Goal: Information Seeking & Learning: Check status

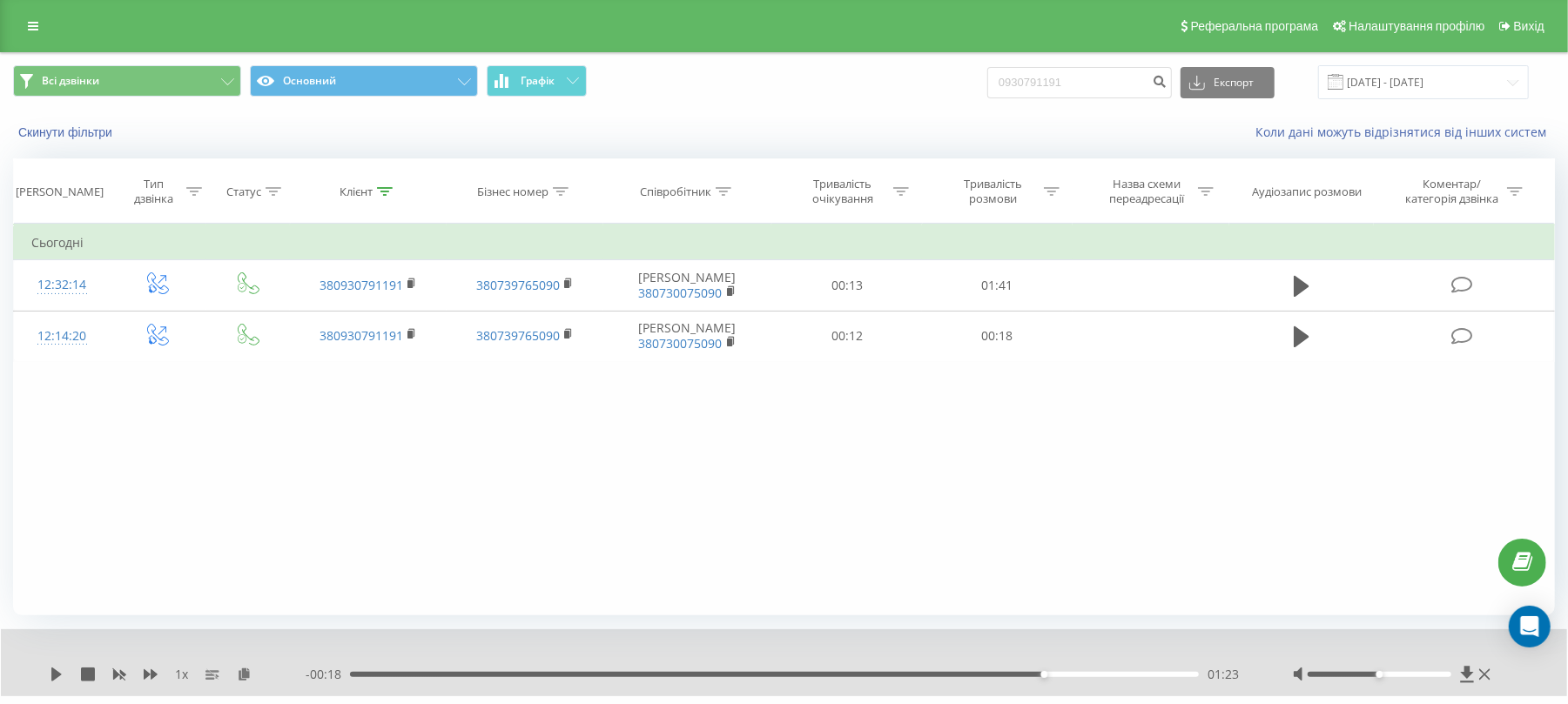
click at [975, 81] on div "Всі дзвінки Основний Графік 0930791191 Експорт .csv .xls .xlsx 19.06.2025 - 19.…" at bounding box center [783, 82] width 1542 height 34
type input "0"
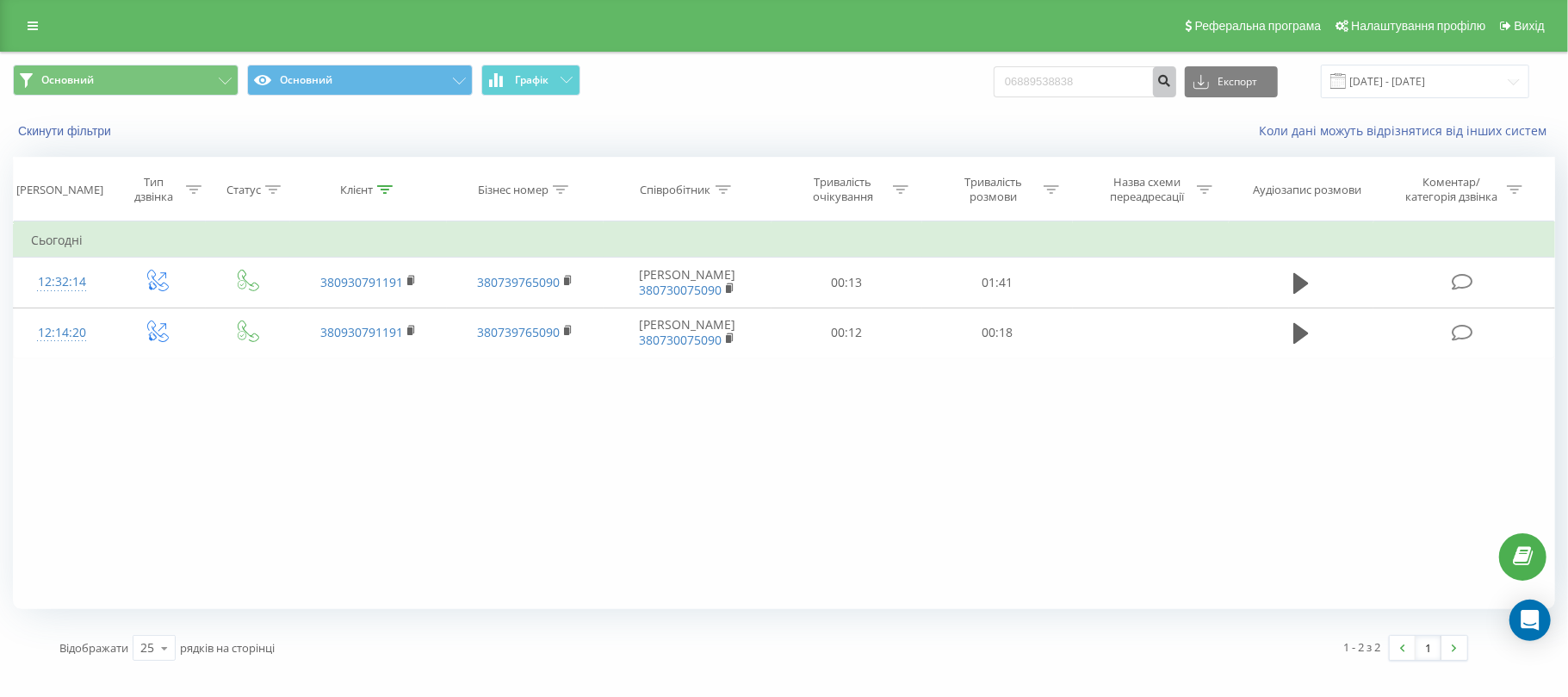
type input "06889538838"
click at [1172, 83] on icon "submit" at bounding box center [1165, 79] width 14 height 11
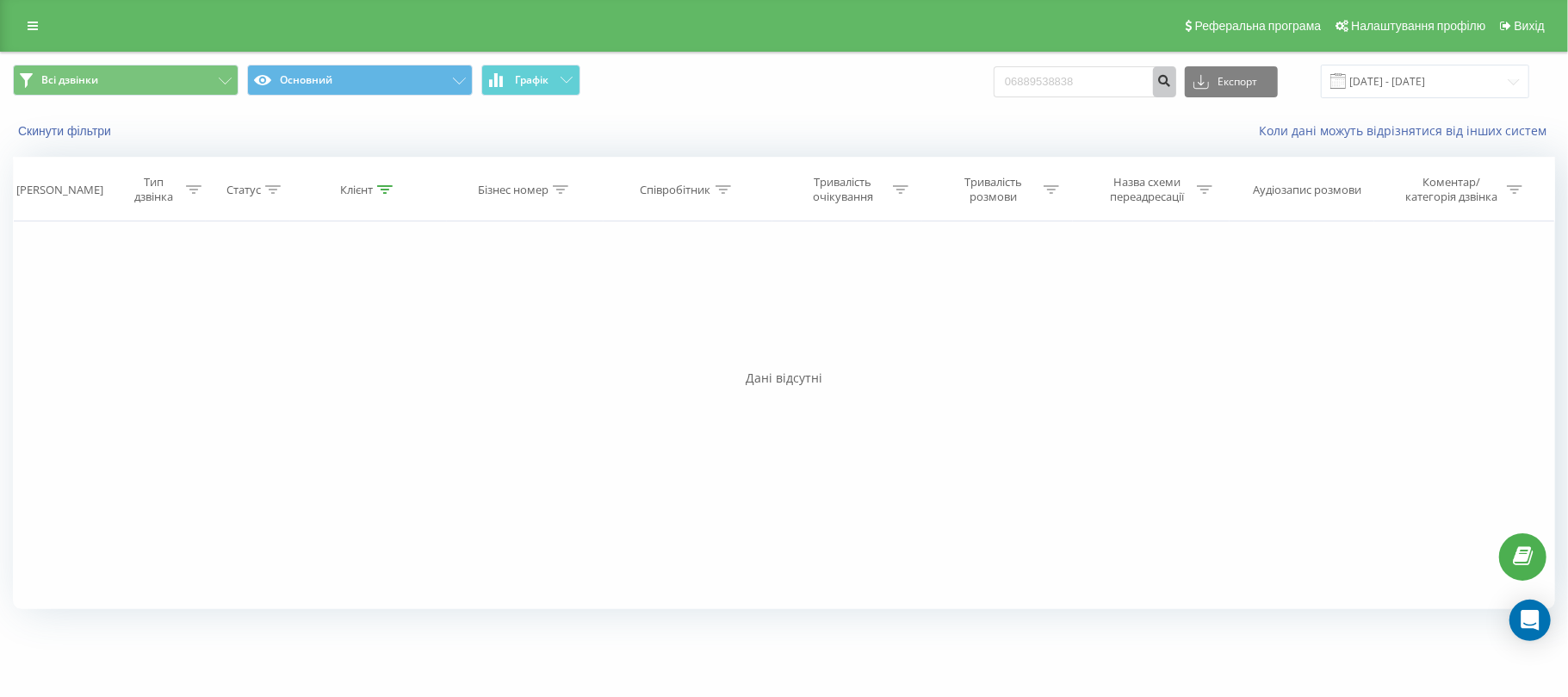
click at [1177, 73] on button "submit" at bounding box center [1165, 82] width 23 height 31
click at [1069, 79] on input "06889538838" at bounding box center [1085, 82] width 183 height 31
type input "0688953838"
click at [1172, 83] on icon "submit" at bounding box center [1165, 79] width 14 height 11
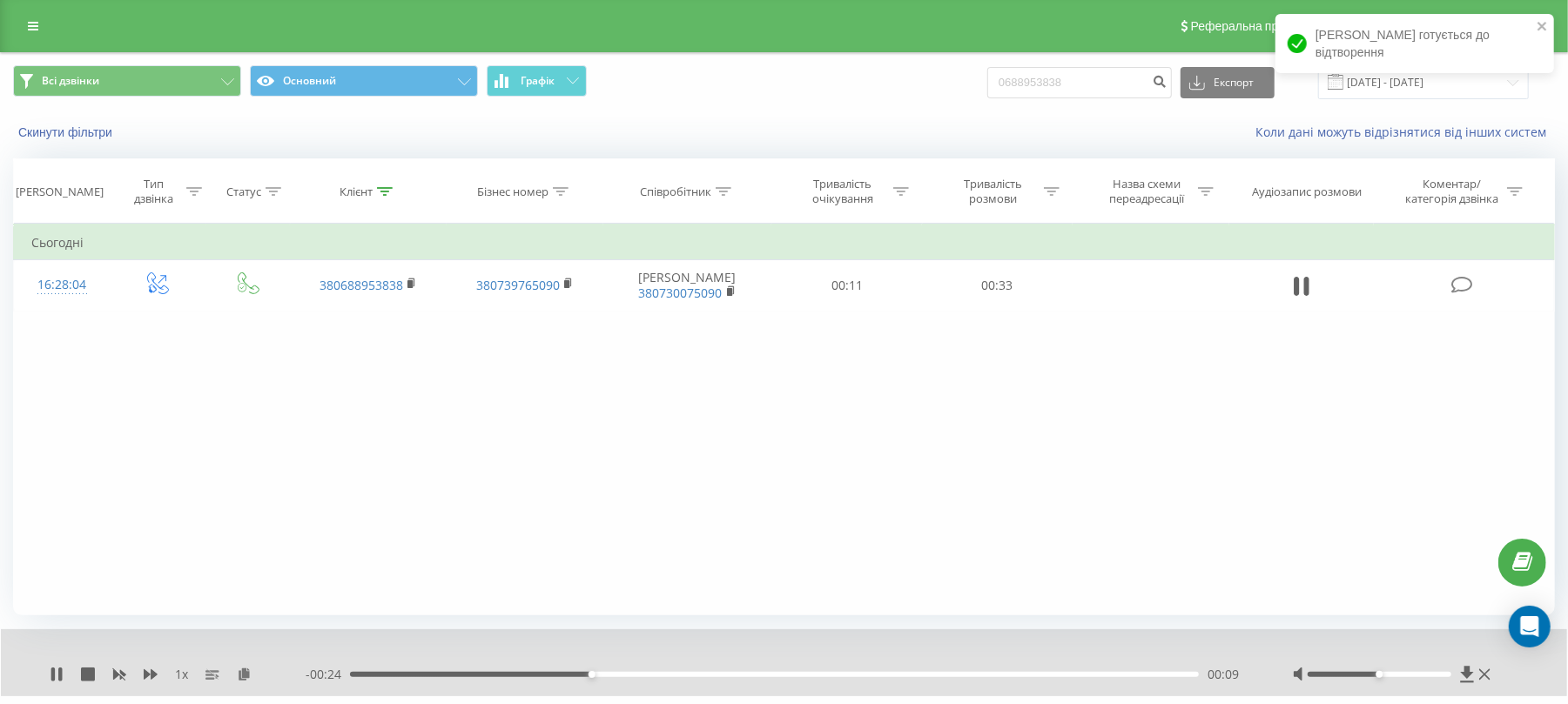
click at [56, 665] on div "1 x - 00:24 00:09 00:09" at bounding box center [784, 662] width 1566 height 67
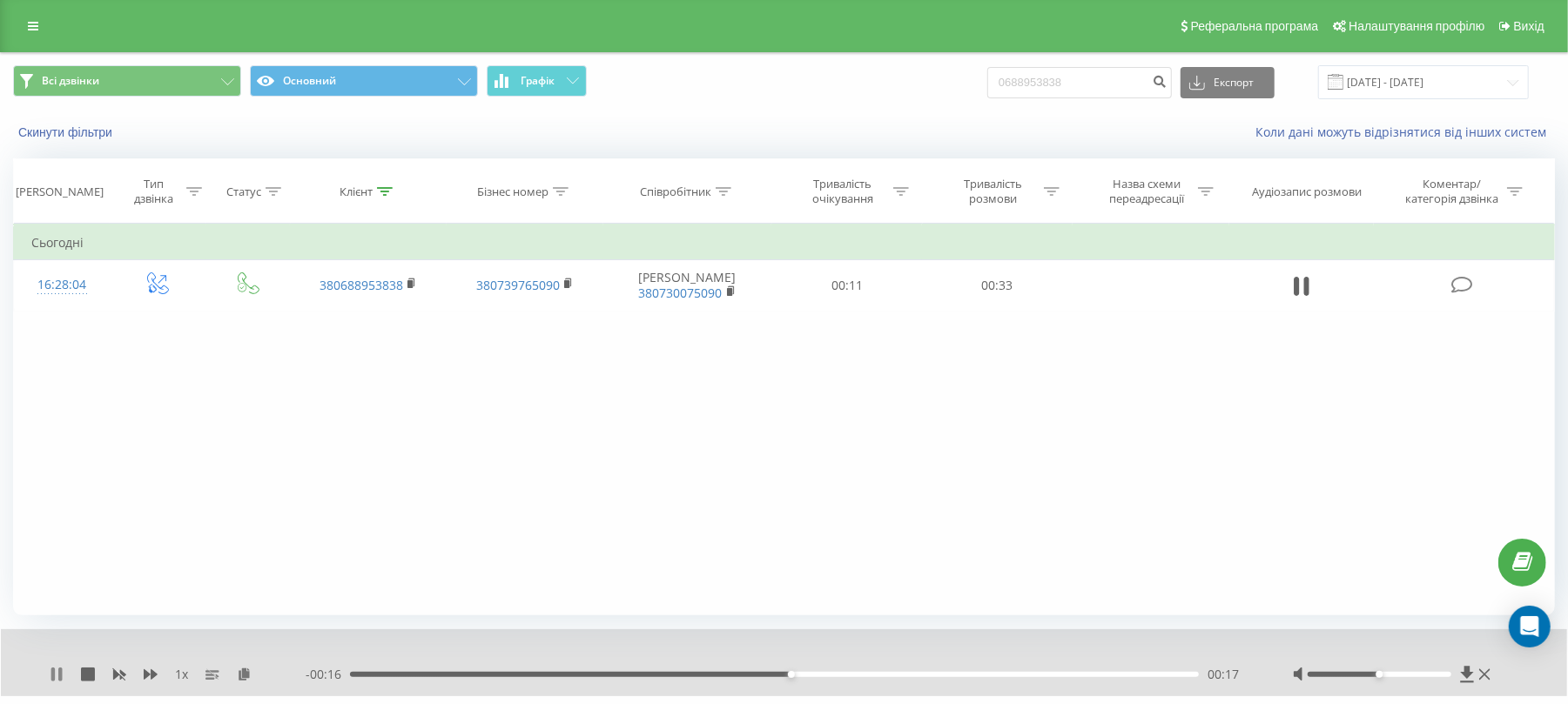
click at [53, 677] on icon at bounding box center [53, 674] width 4 height 14
click at [68, 673] on div "1 x" at bounding box center [177, 674] width 256 height 17
click at [33, 673] on div "1 x - 00:16 00:17 00:17" at bounding box center [784, 662] width 1566 height 67
click at [60, 672] on icon at bounding box center [56, 674] width 14 height 14
click at [53, 680] on icon at bounding box center [53, 674] width 4 height 14
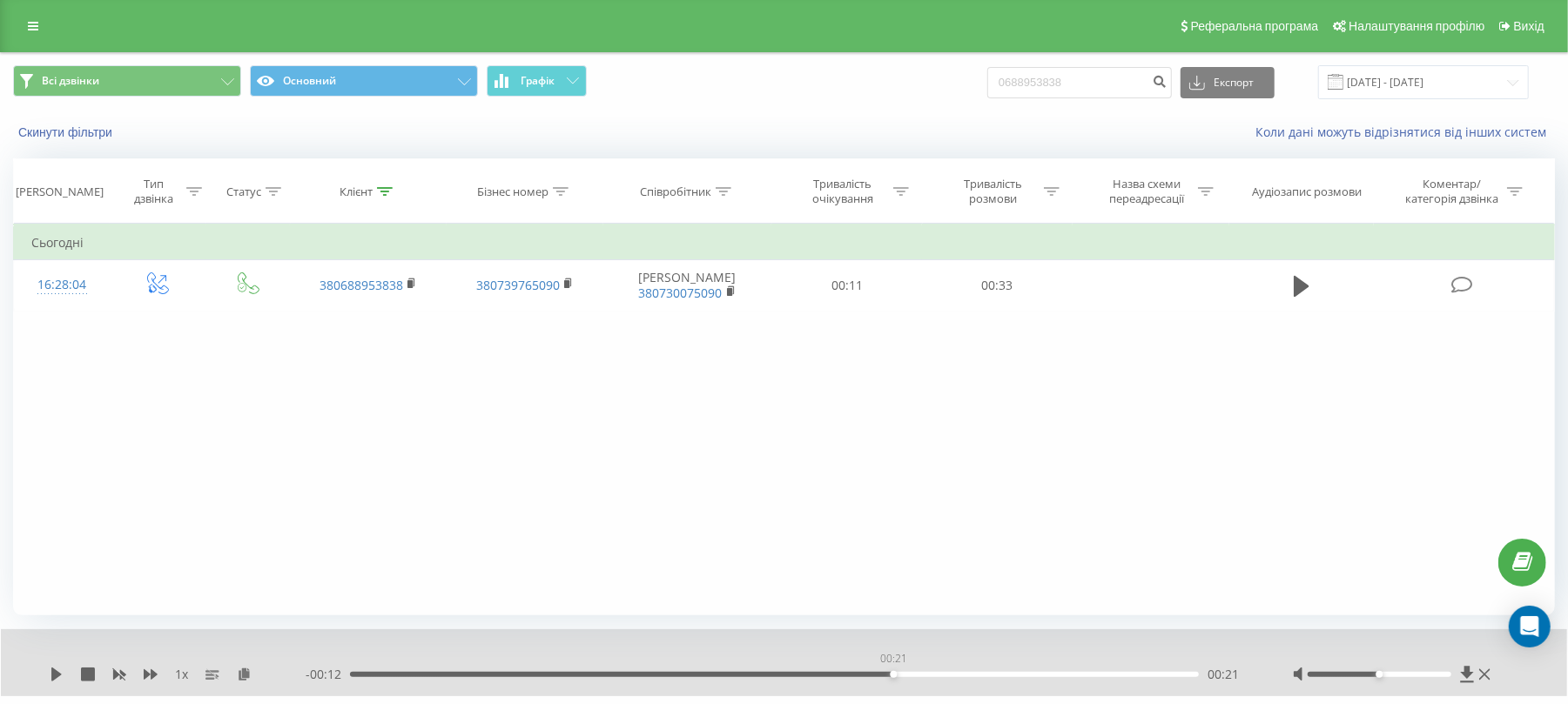
drag, startPoint x: 926, startPoint y: 671, endPoint x: 882, endPoint y: 675, distance: 44.2
click at [882, 675] on div "00:21" at bounding box center [775, 674] width 849 height 5
click at [66, 671] on div "1 x" at bounding box center [177, 674] width 256 height 17
click at [61, 677] on icon at bounding box center [56, 674] width 14 height 14
drag, startPoint x: 444, startPoint y: 671, endPoint x: 722, endPoint y: 697, distance: 279.2
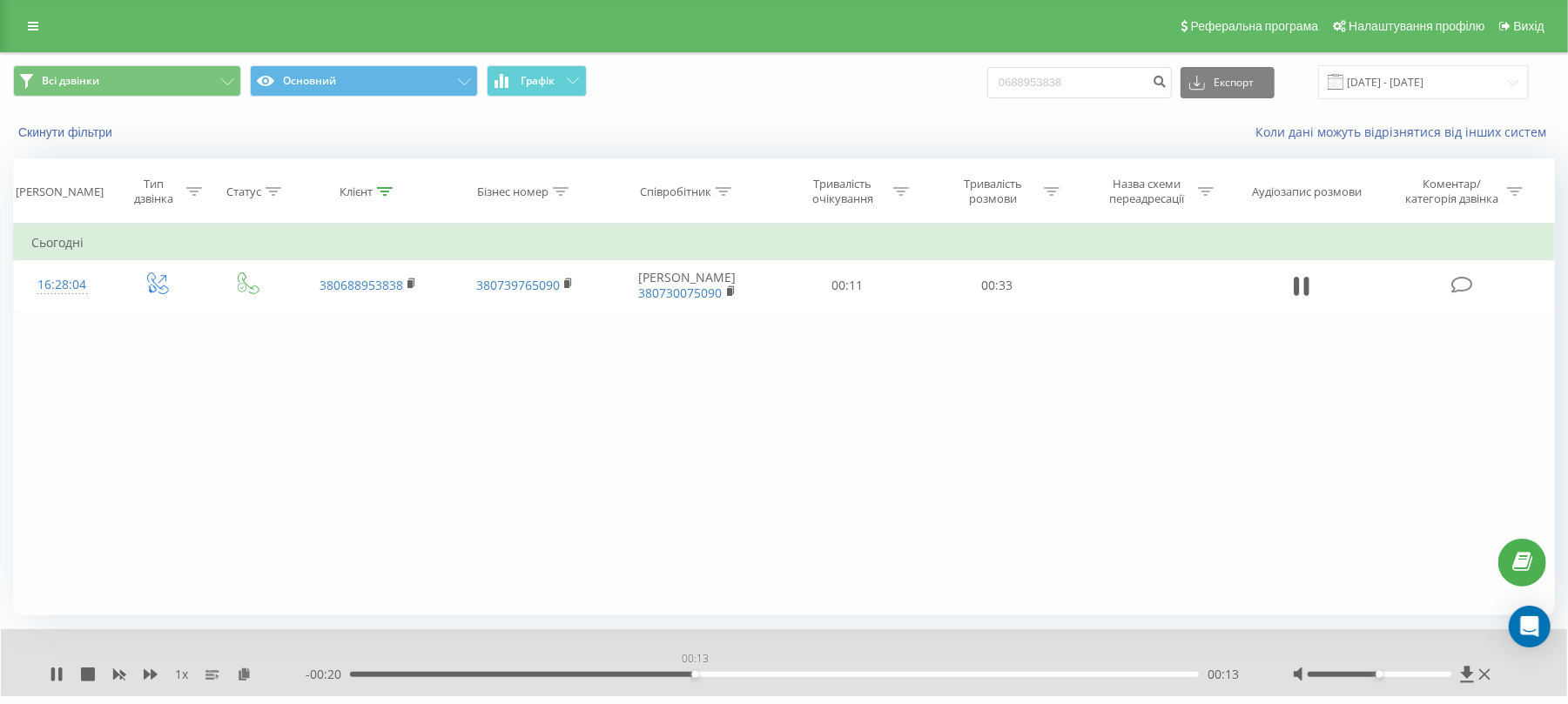
click at [722, 697] on div "1 x - 00:20 00:13 00:13 Відображати 25 10 25 50 100 рядків на сторінці 1 - 1 з …" at bounding box center [783, 688] width 1542 height 118
click at [56, 676] on icon at bounding box center [56, 674] width 14 height 14
click at [56, 676] on icon at bounding box center [57, 674] width 11 height 14
click at [61, 669] on icon at bounding box center [56, 674] width 14 height 14
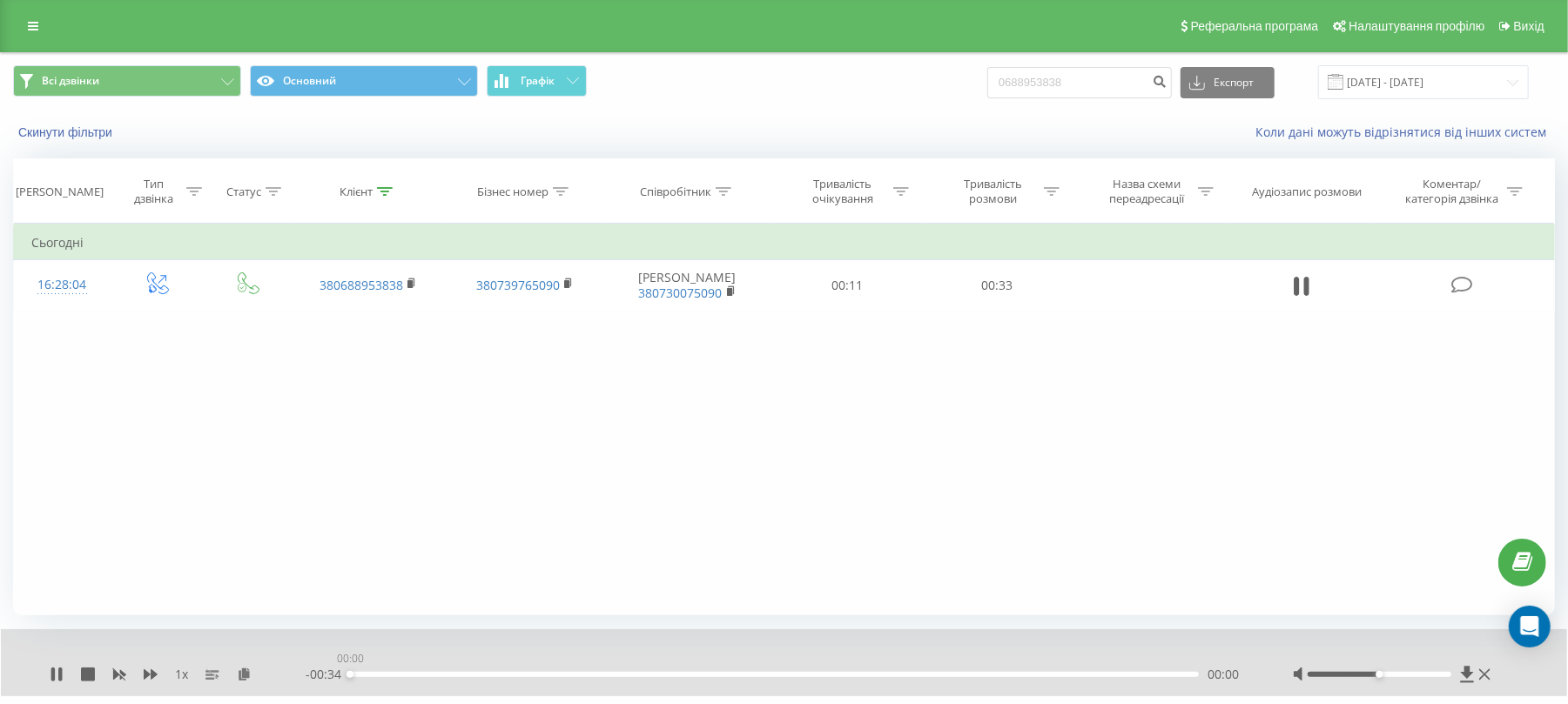
drag, startPoint x: 704, startPoint y: 675, endPoint x: 262, endPoint y: 667, distance: 442.1
click at [262, 667] on div "1 x - 00:34 00:00 00:00" at bounding box center [772, 674] width 1445 height 17
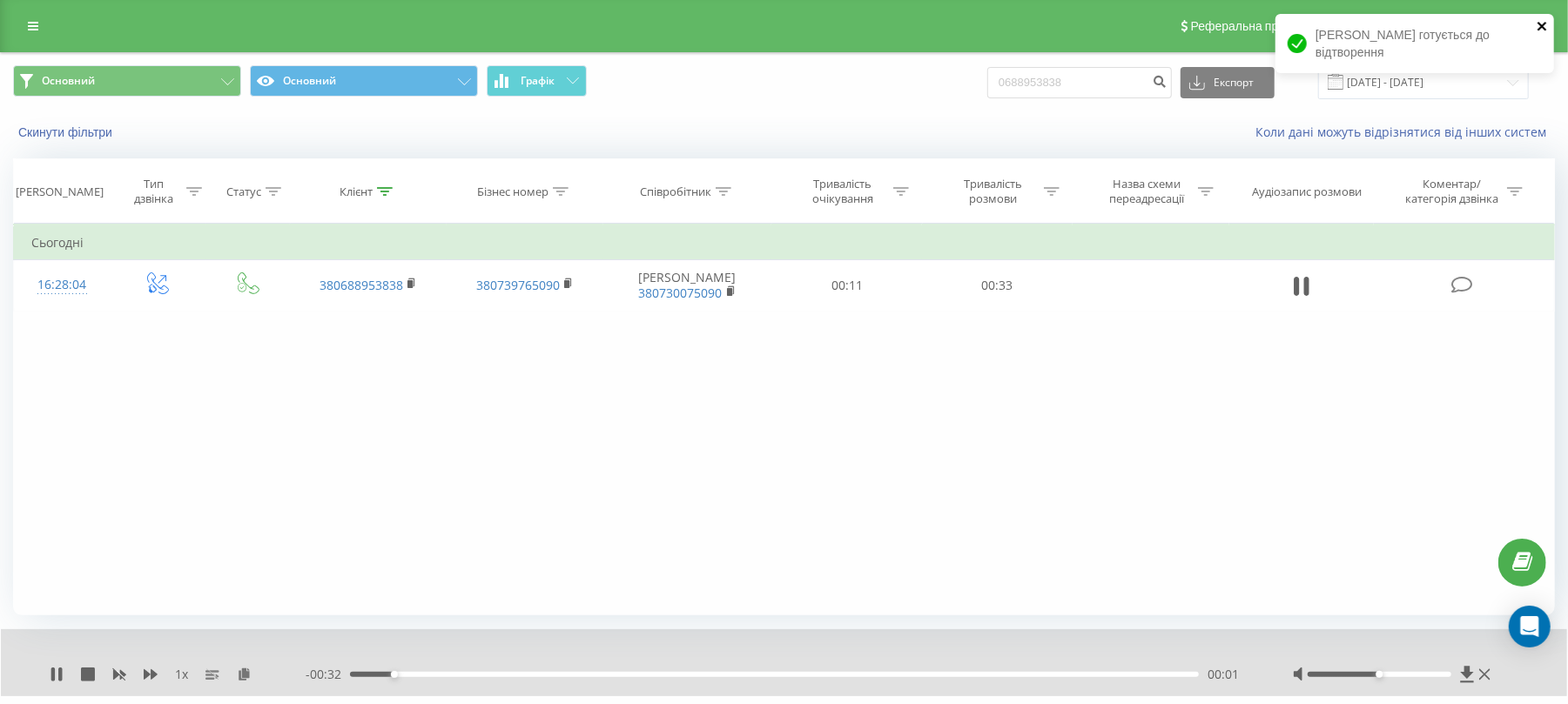
click at [1537, 26] on icon "close" at bounding box center [1542, 25] width 12 height 14
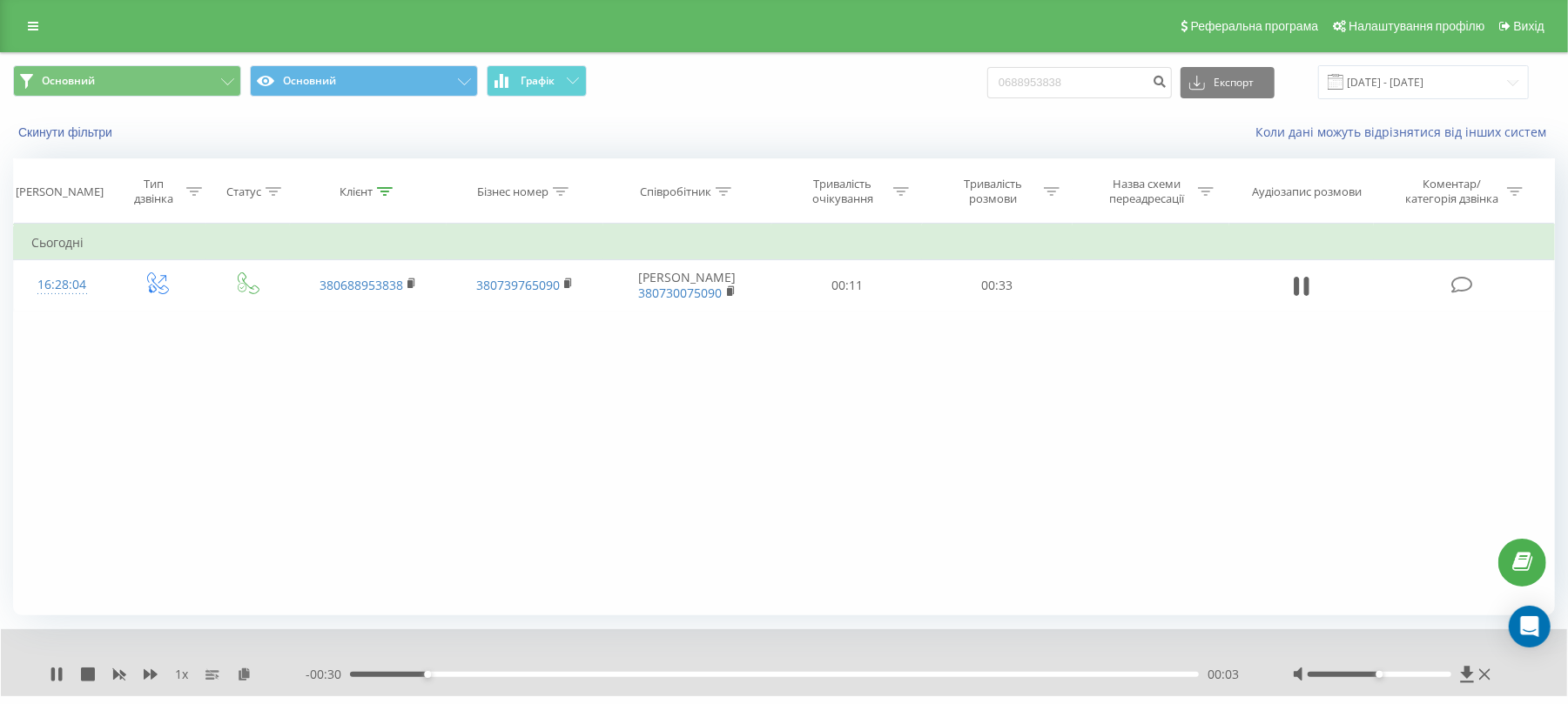
drag, startPoint x: 626, startPoint y: 680, endPoint x: 712, endPoint y: 684, distance: 86.1
click at [712, 684] on div "1 x - 00:30 00:03 00:03" at bounding box center [784, 662] width 1566 height 67
click at [714, 679] on div "- 00:30 00:03 00:03" at bounding box center [778, 674] width 944 height 17
click at [721, 671] on div "00:03" at bounding box center [775, 674] width 849 height 5
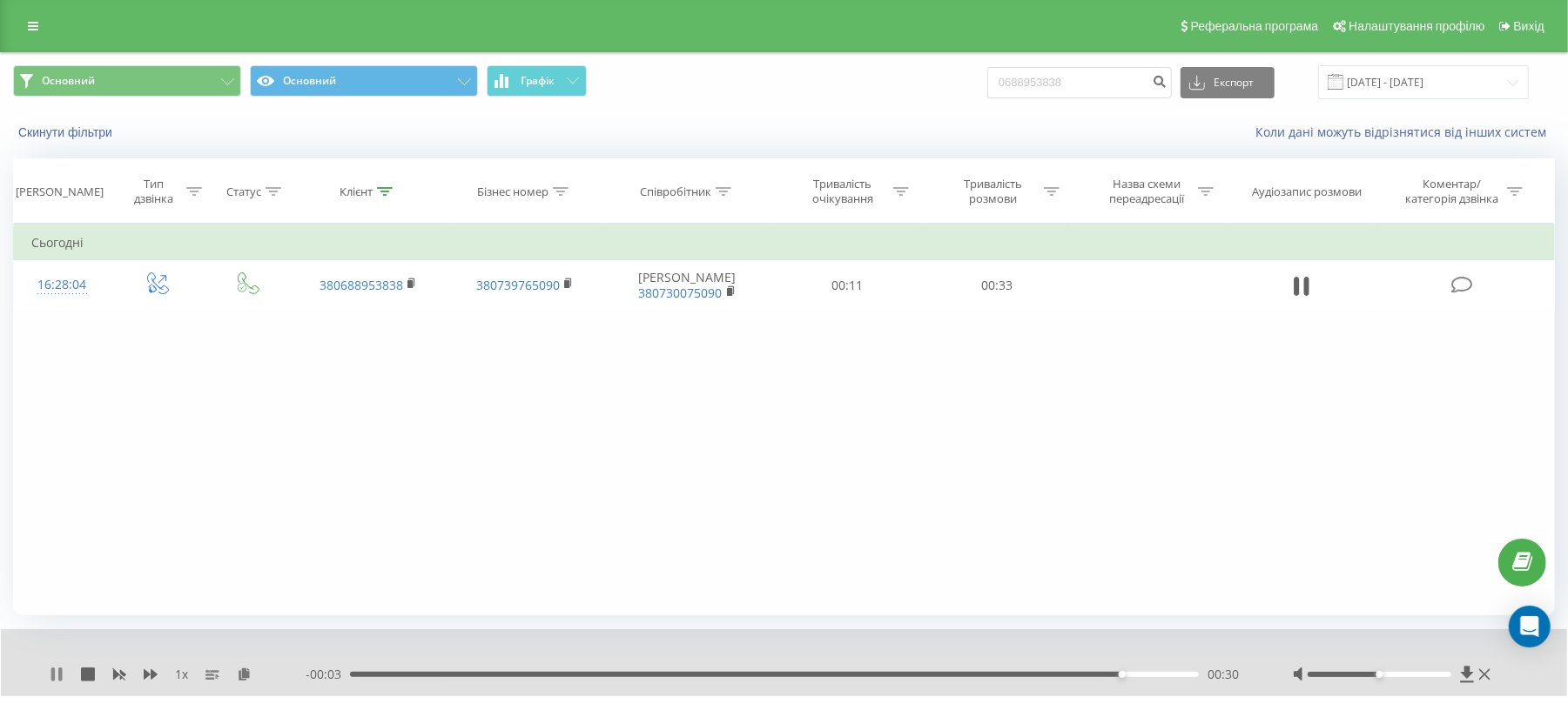
click at [53, 681] on icon at bounding box center [53, 674] width 4 height 14
